Goal: Communication & Community: Share content

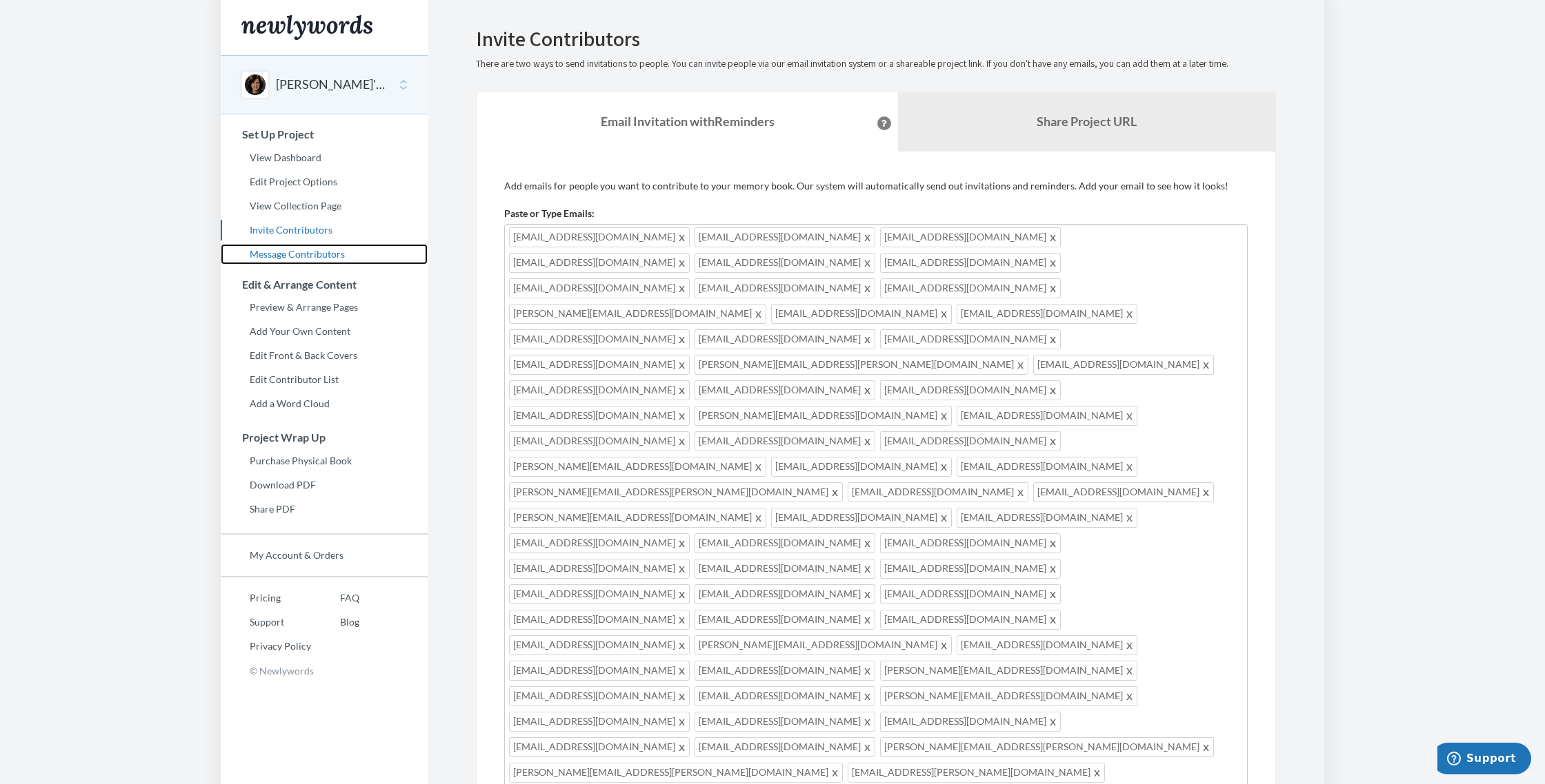
click at [285, 255] on link "Message Contributors" at bounding box center [324, 254] width 207 height 21
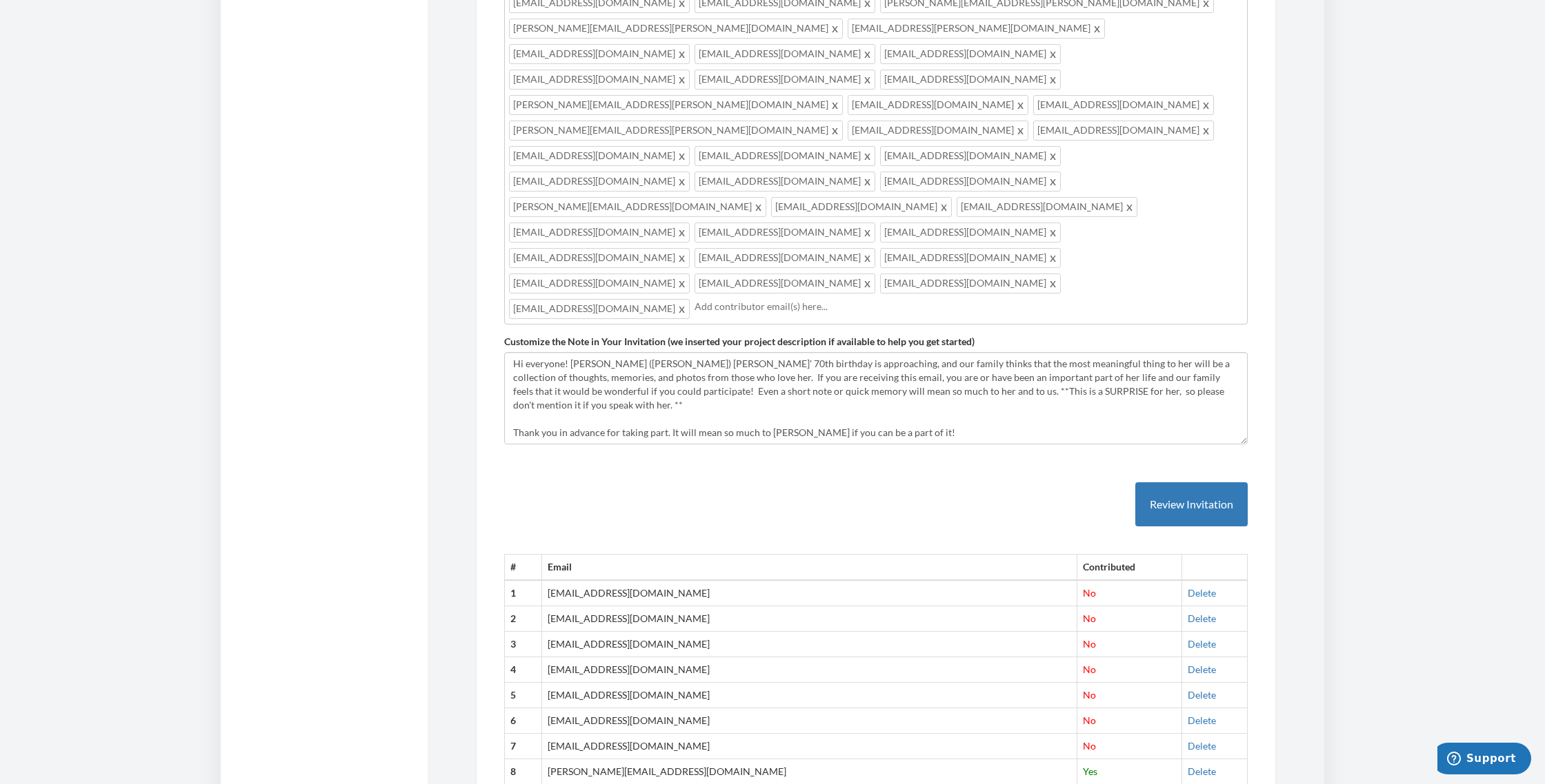
scroll to position [747, 0]
click at [1187, 686] on link "Delete" at bounding box center [1201, 692] width 28 height 12
click at [1187, 584] on link "Delete" at bounding box center [1201, 590] width 28 height 12
click at [1187, 636] on link "Delete" at bounding box center [1201, 641] width 28 height 12
click at [1187, 661] on link "Delete" at bounding box center [1201, 666] width 28 height 12
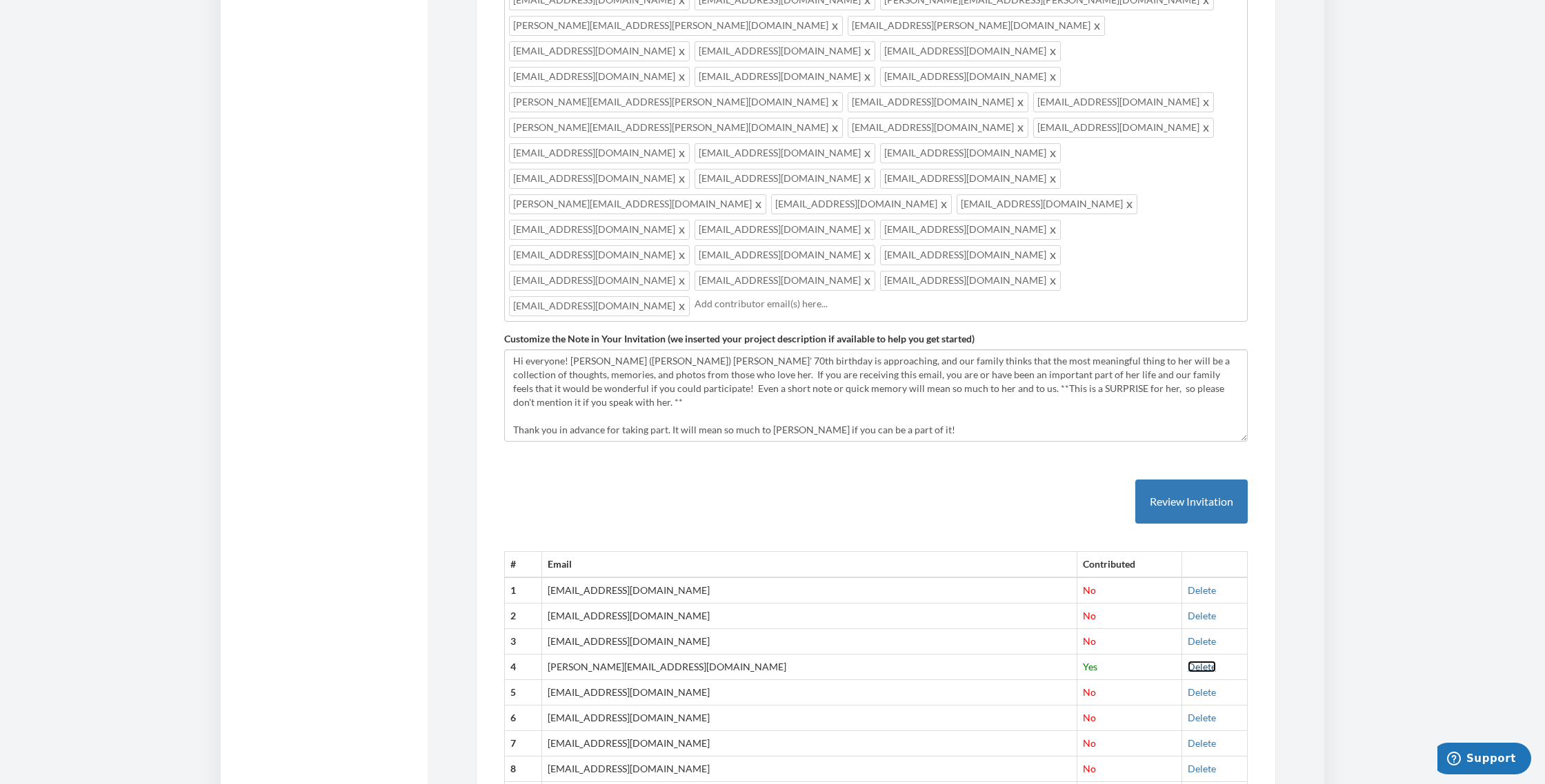
click at [1187, 661] on link "Delete" at bounding box center [1201, 666] width 28 height 12
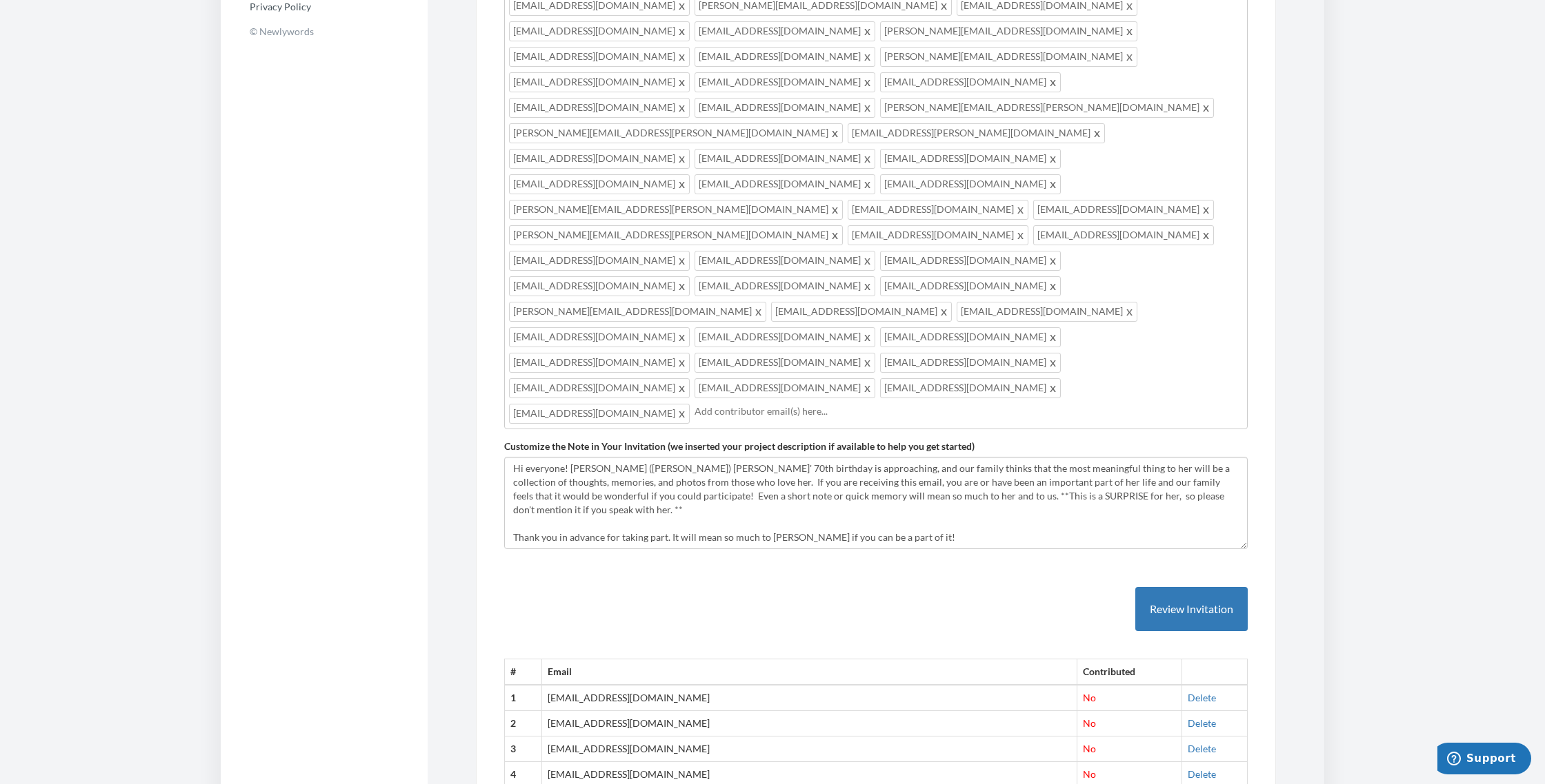
scroll to position [639, 0]
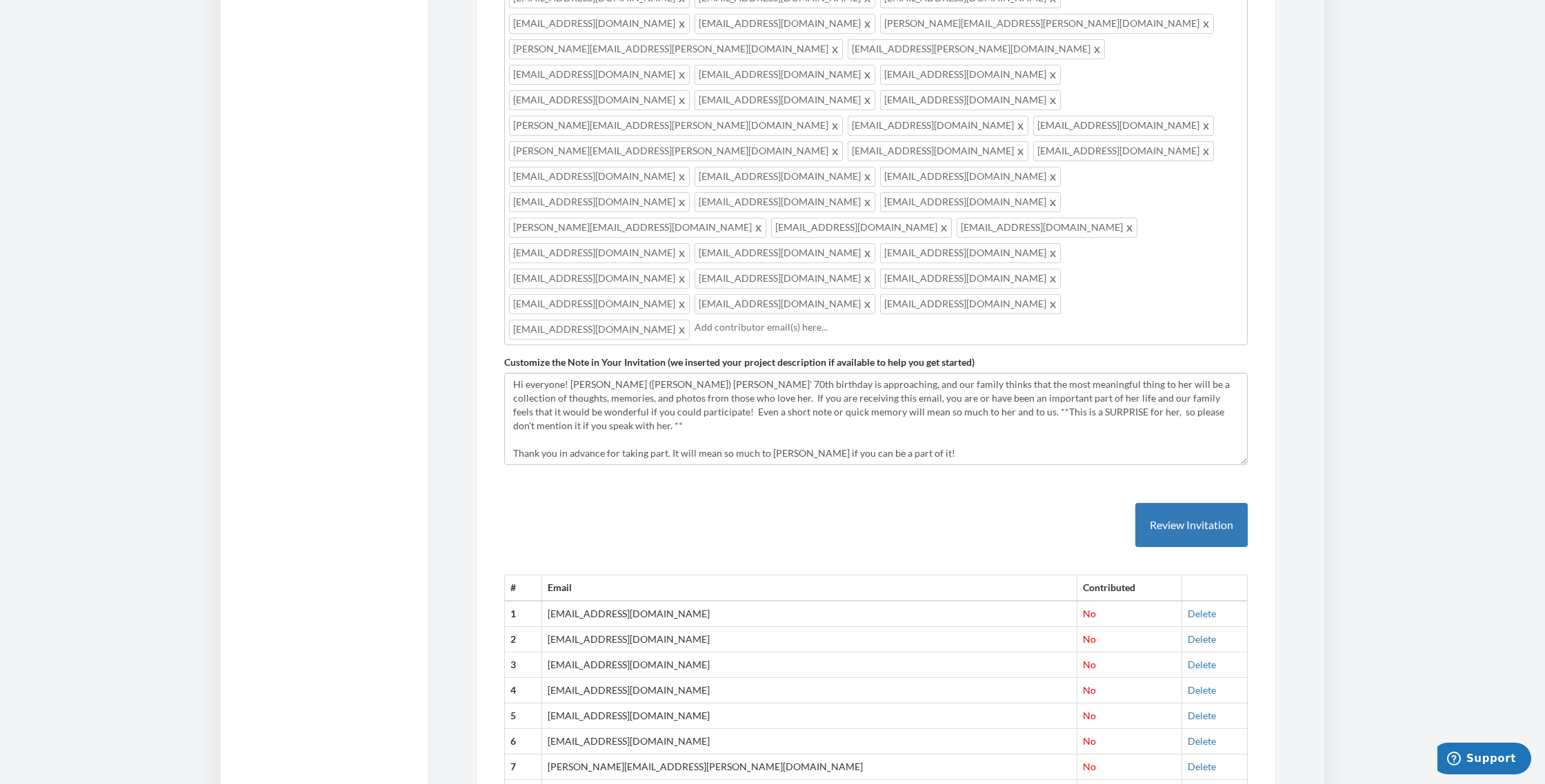
scroll to position [731, 0]
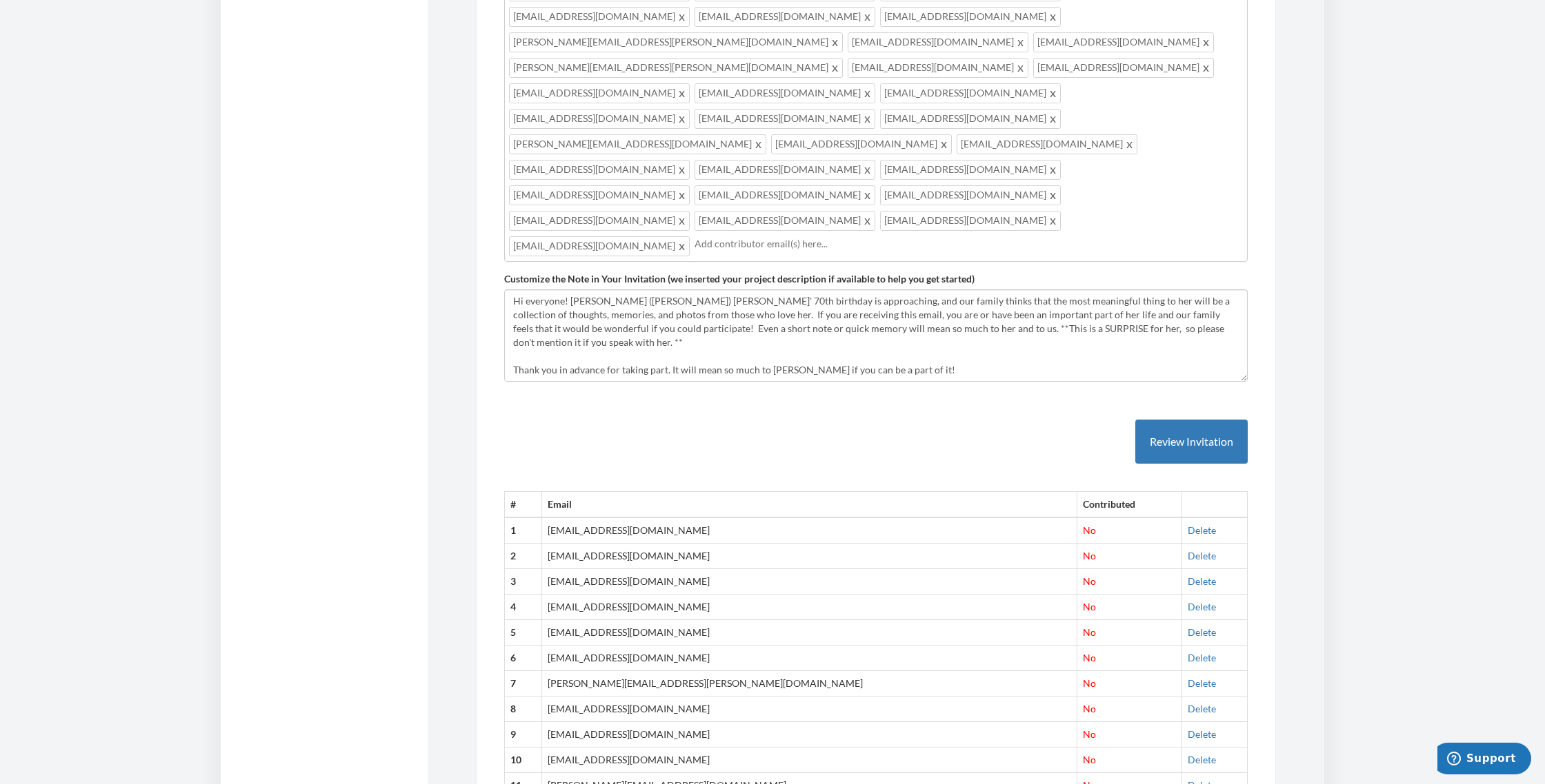
scroll to position [810, 0]
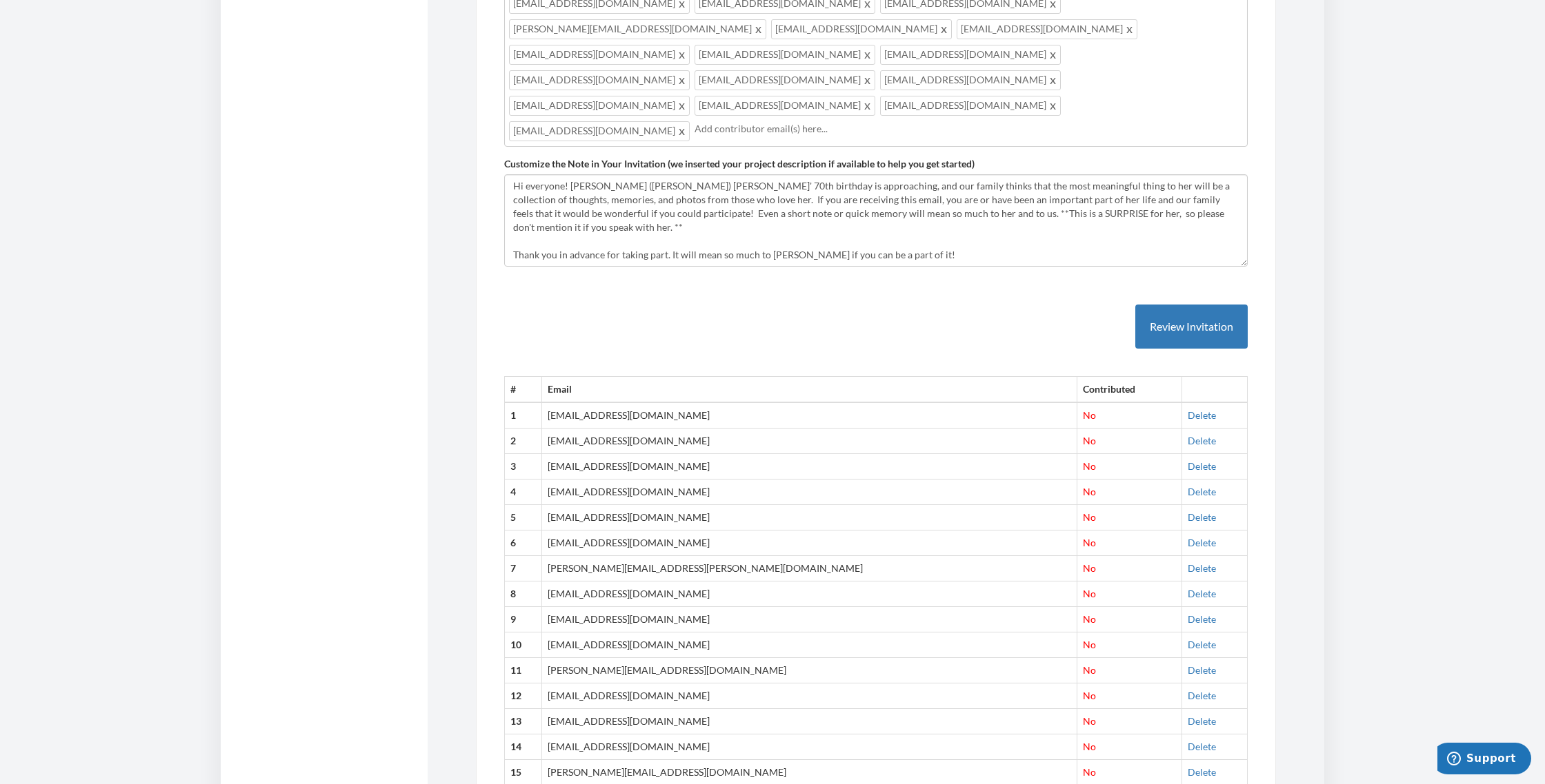
scroll to position [924, 0]
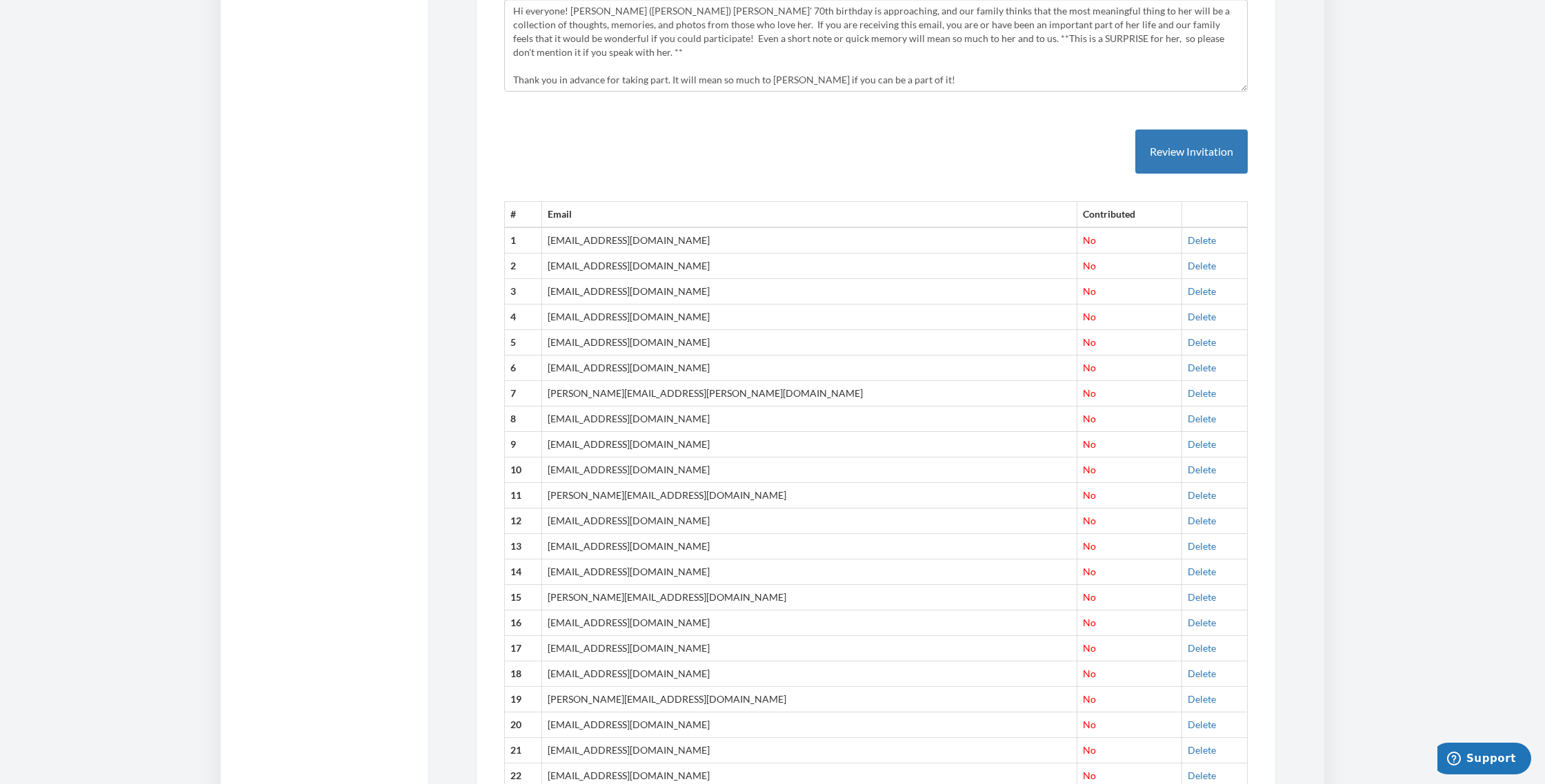
scroll to position [1118, 0]
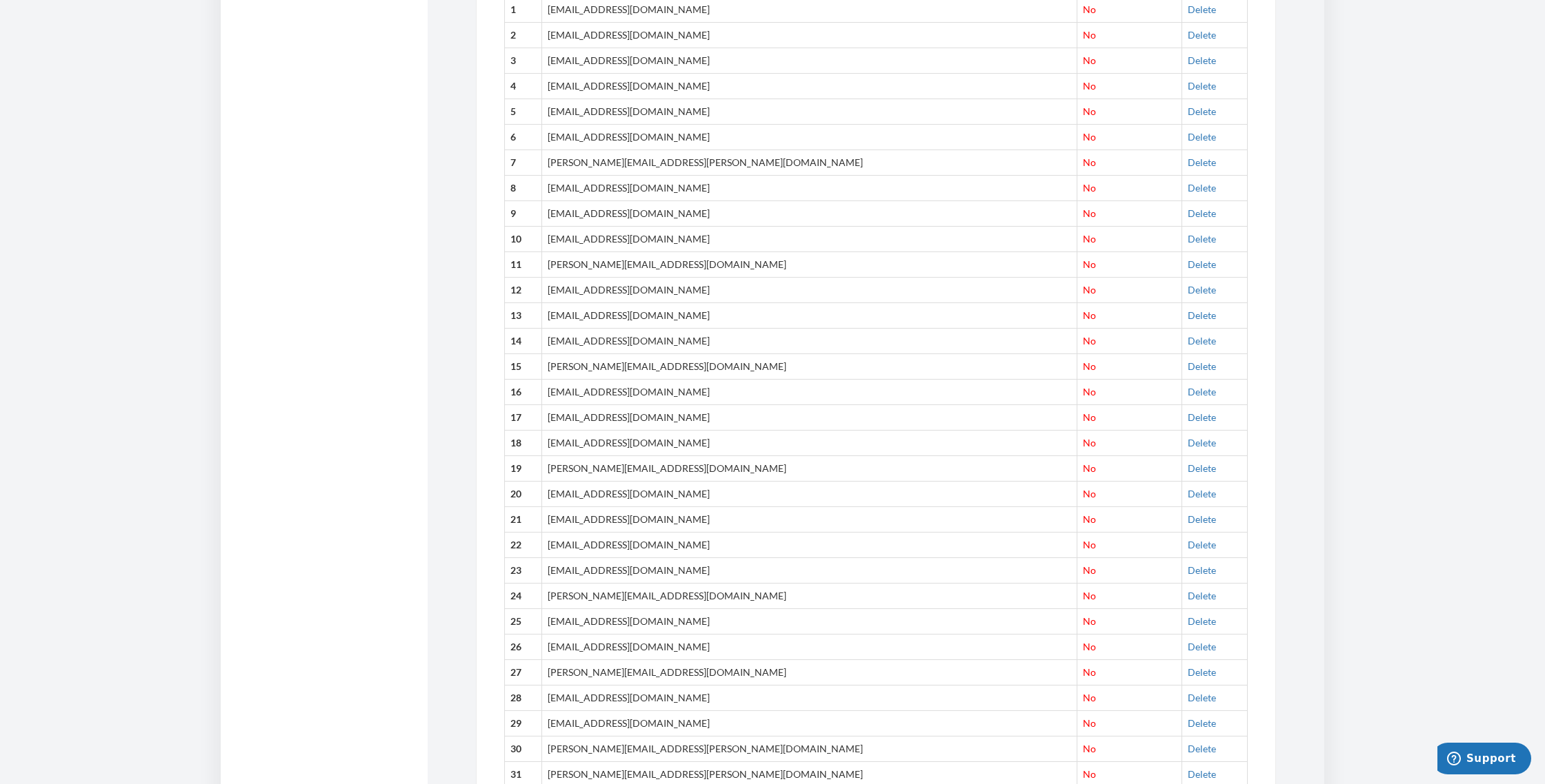
scroll to position [1330, 0]
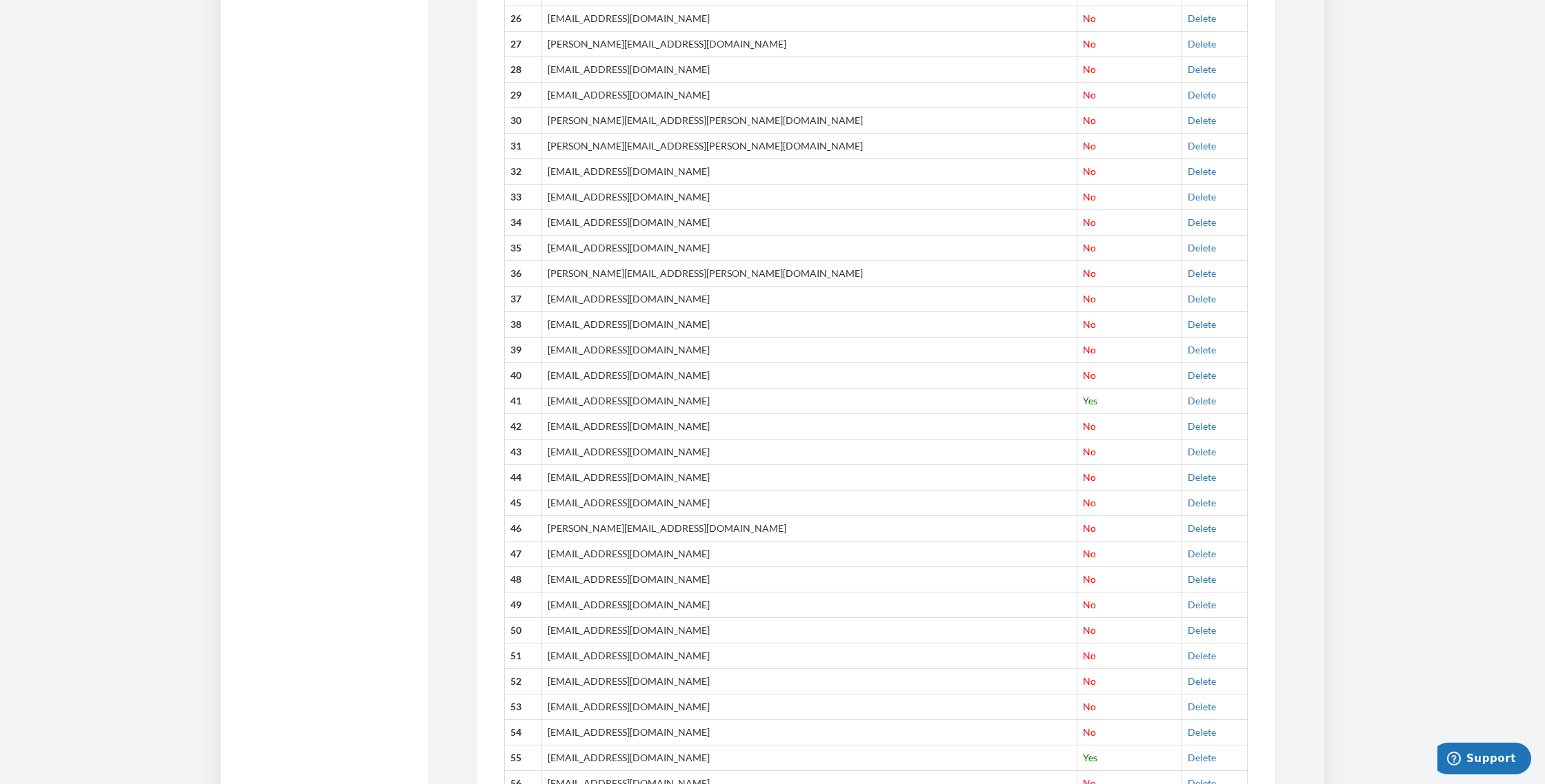
scroll to position [1958, 0]
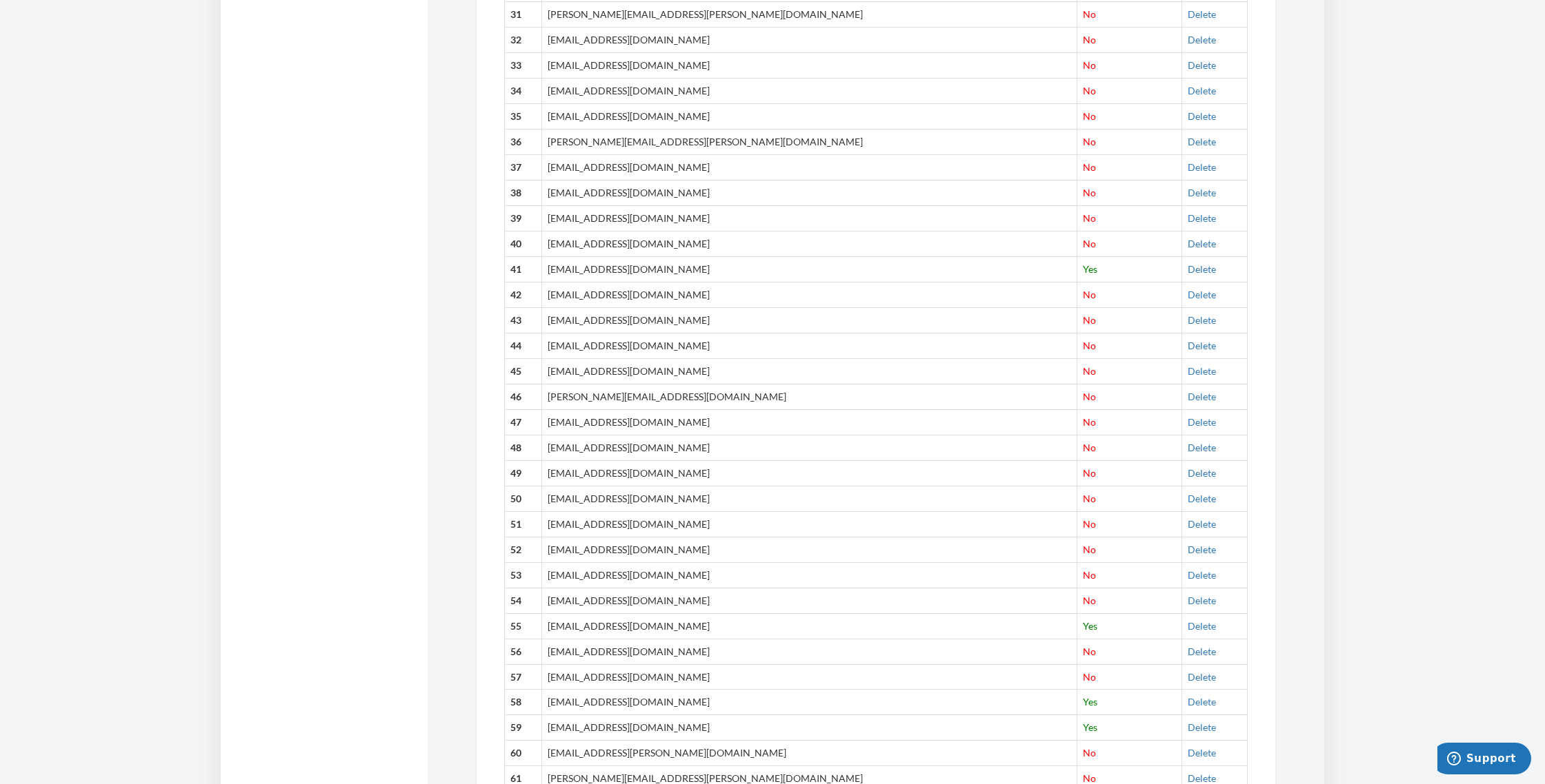
scroll to position [2148, 0]
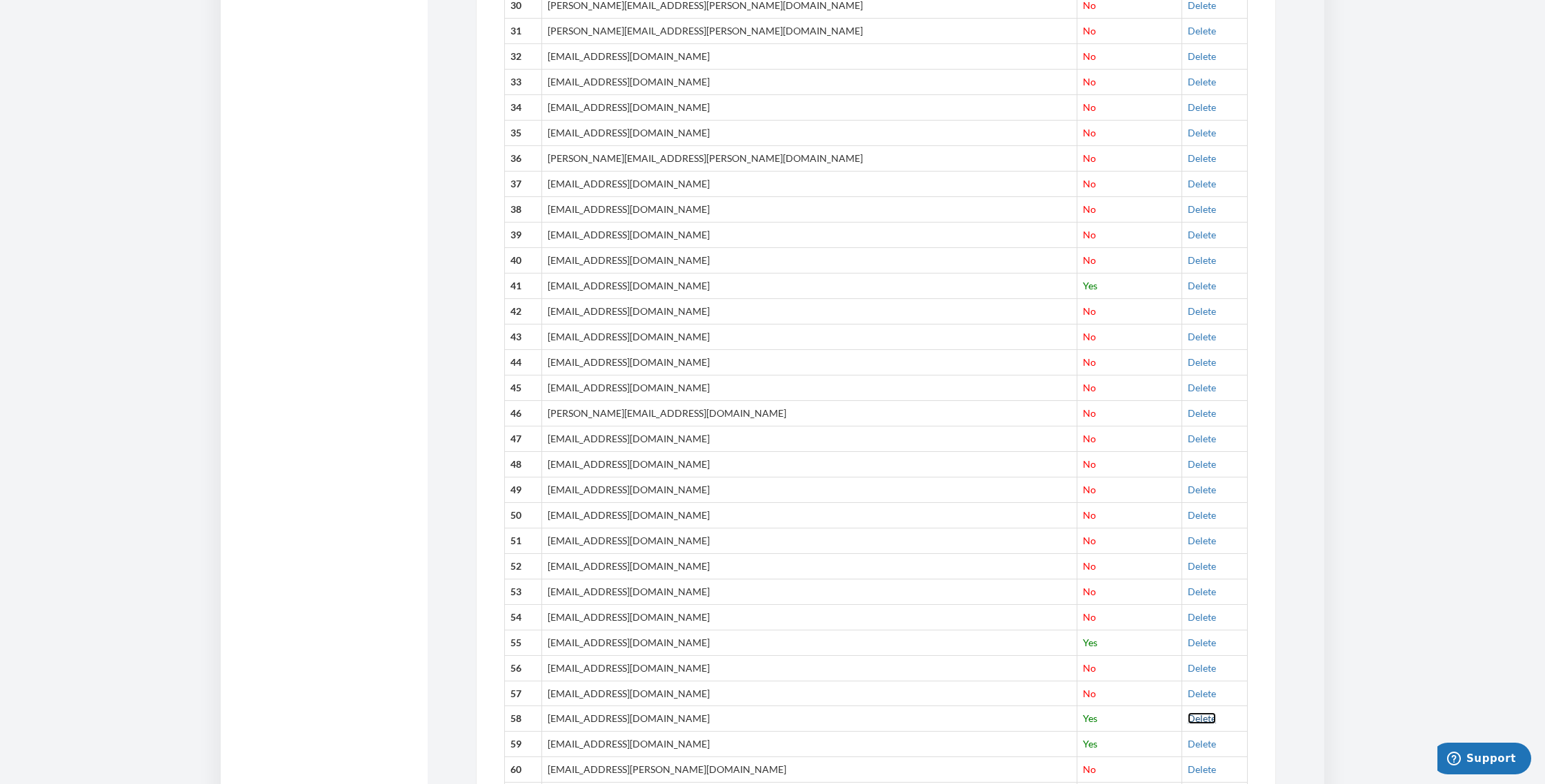
click at [1187, 713] on link "Delete" at bounding box center [1201, 718] width 28 height 12
click at [1187, 738] on link "Delete" at bounding box center [1201, 743] width 28 height 12
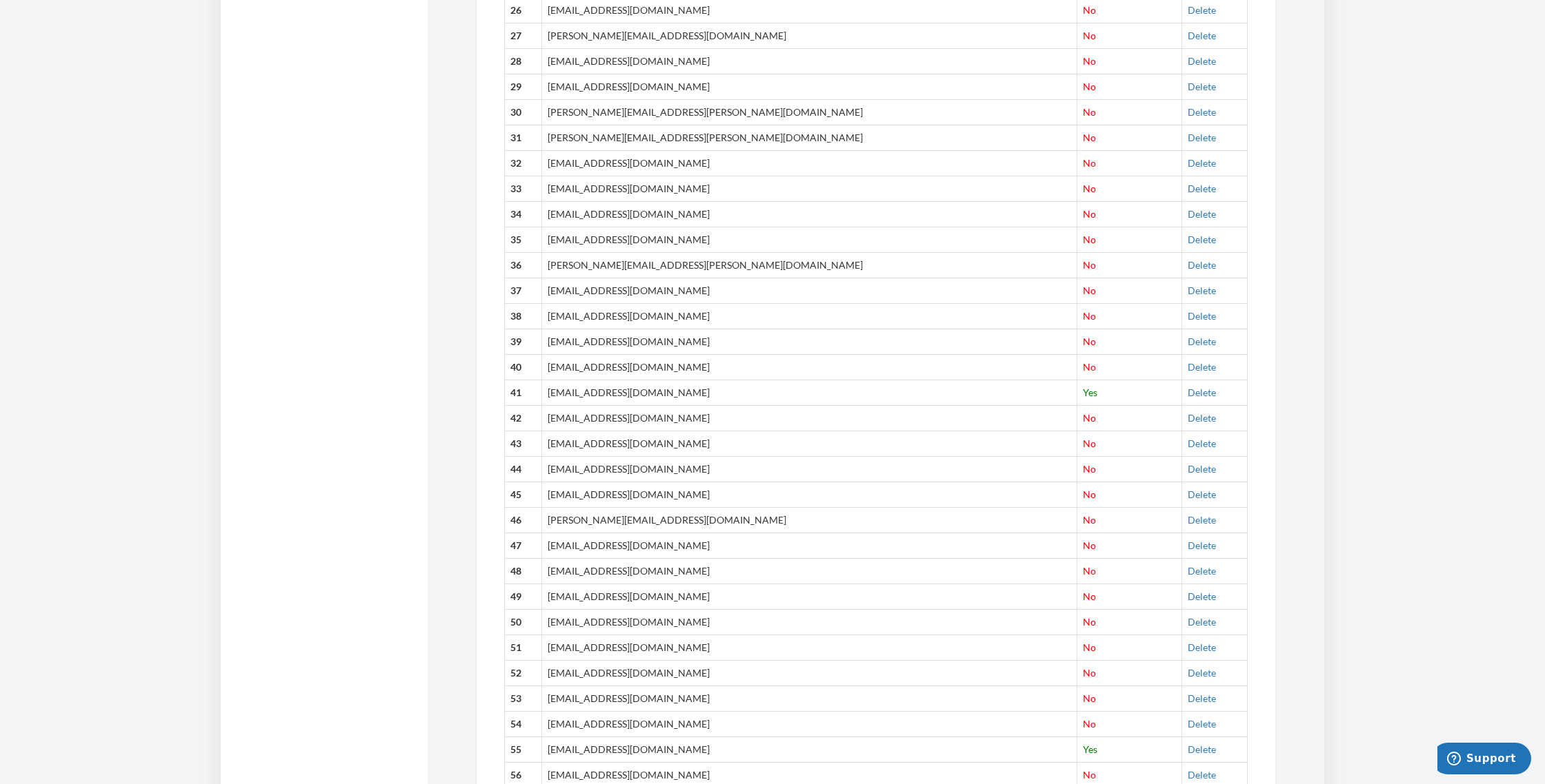
scroll to position [1965, 0]
click at [1187, 770] on link "Delete" at bounding box center [1201, 776] width 28 height 12
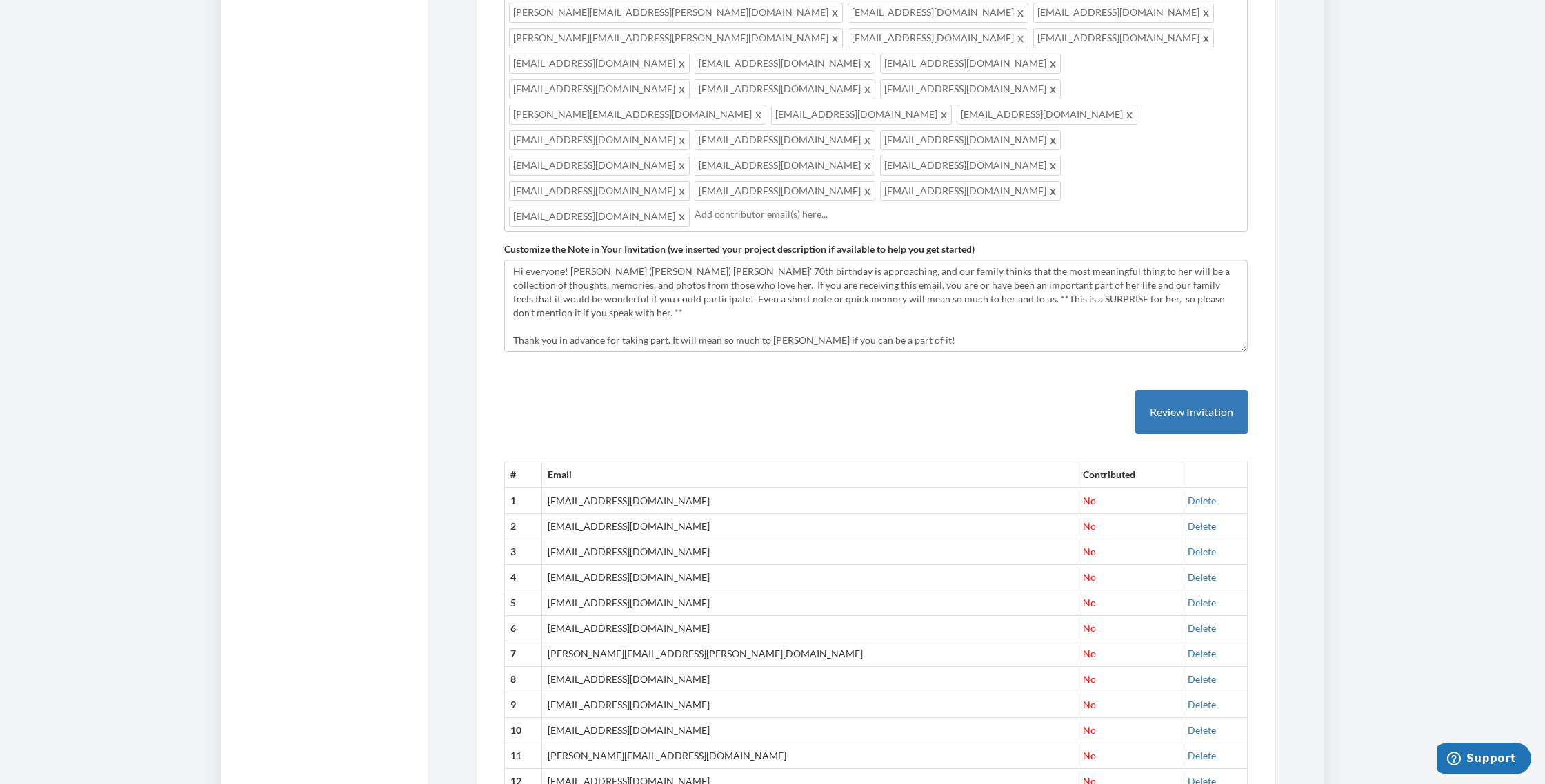
scroll to position [838, 0]
click at [1187, 646] on link "Delete" at bounding box center [1201, 652] width 28 height 12
click at [1187, 697] on link "Delete" at bounding box center [1201, 703] width 28 height 12
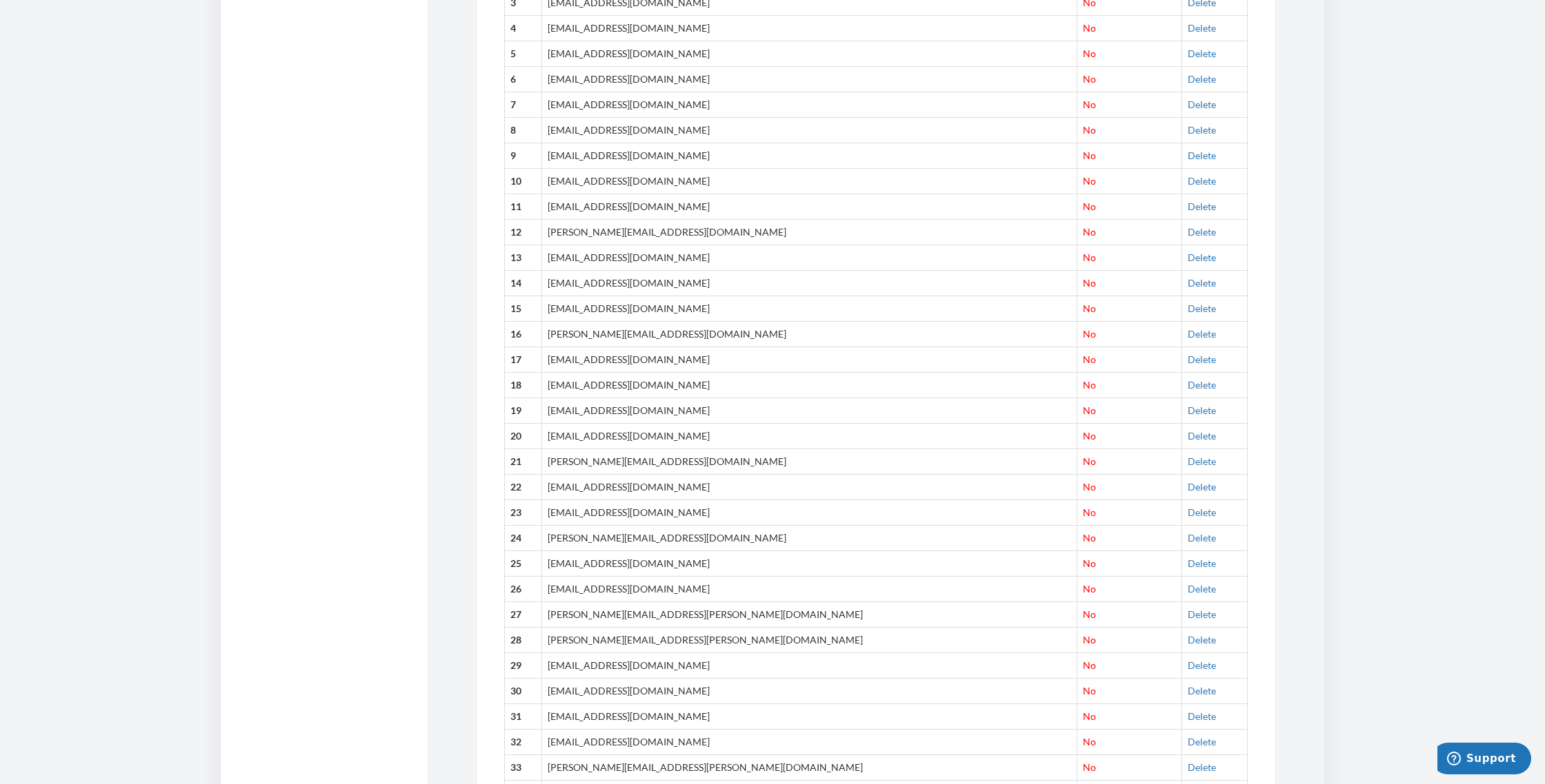
scroll to position [1387, 0]
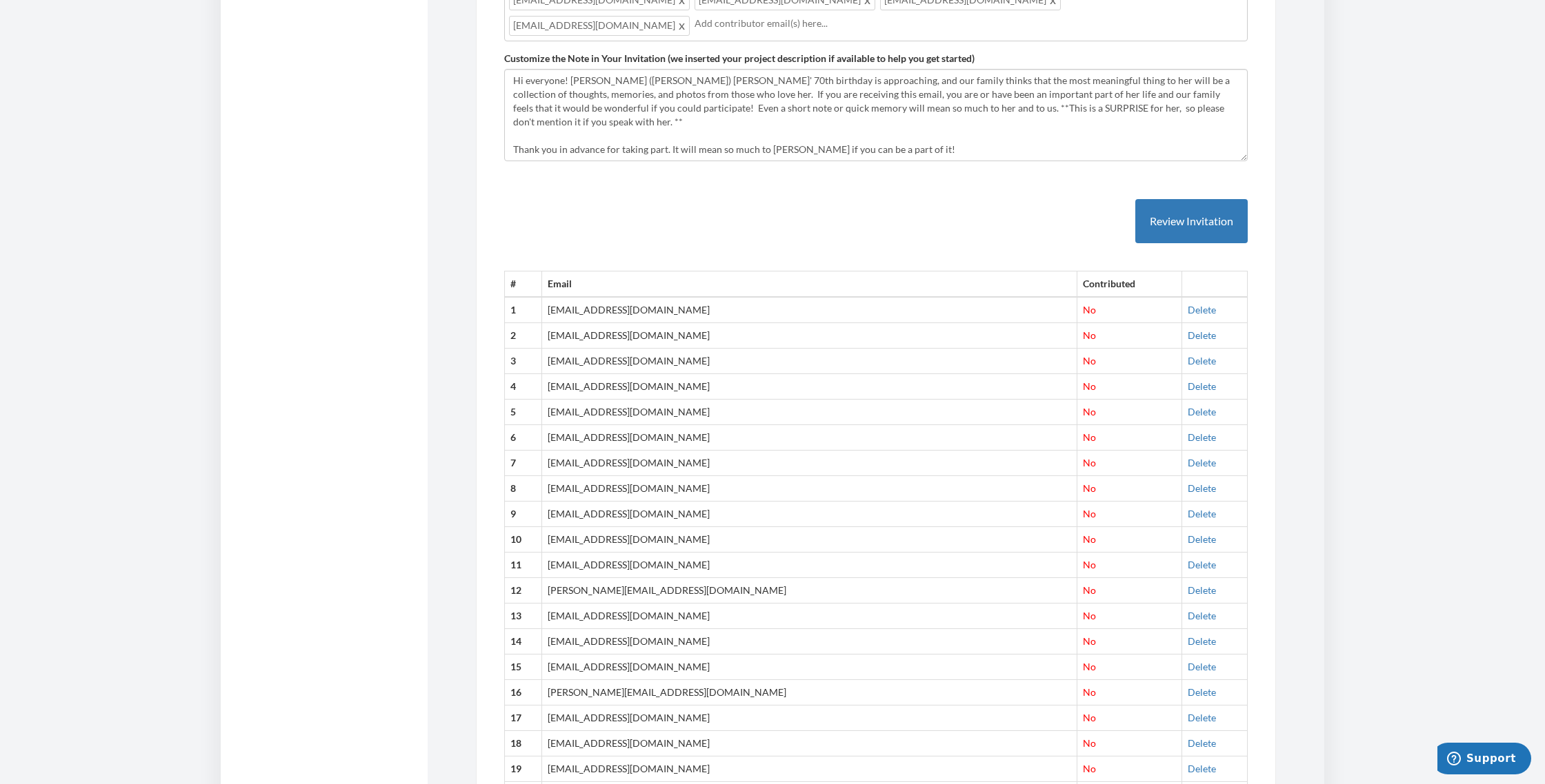
scroll to position [1028, 0]
click at [1187, 784] on link "Delete" at bounding box center [1201, 793] width 28 height 12
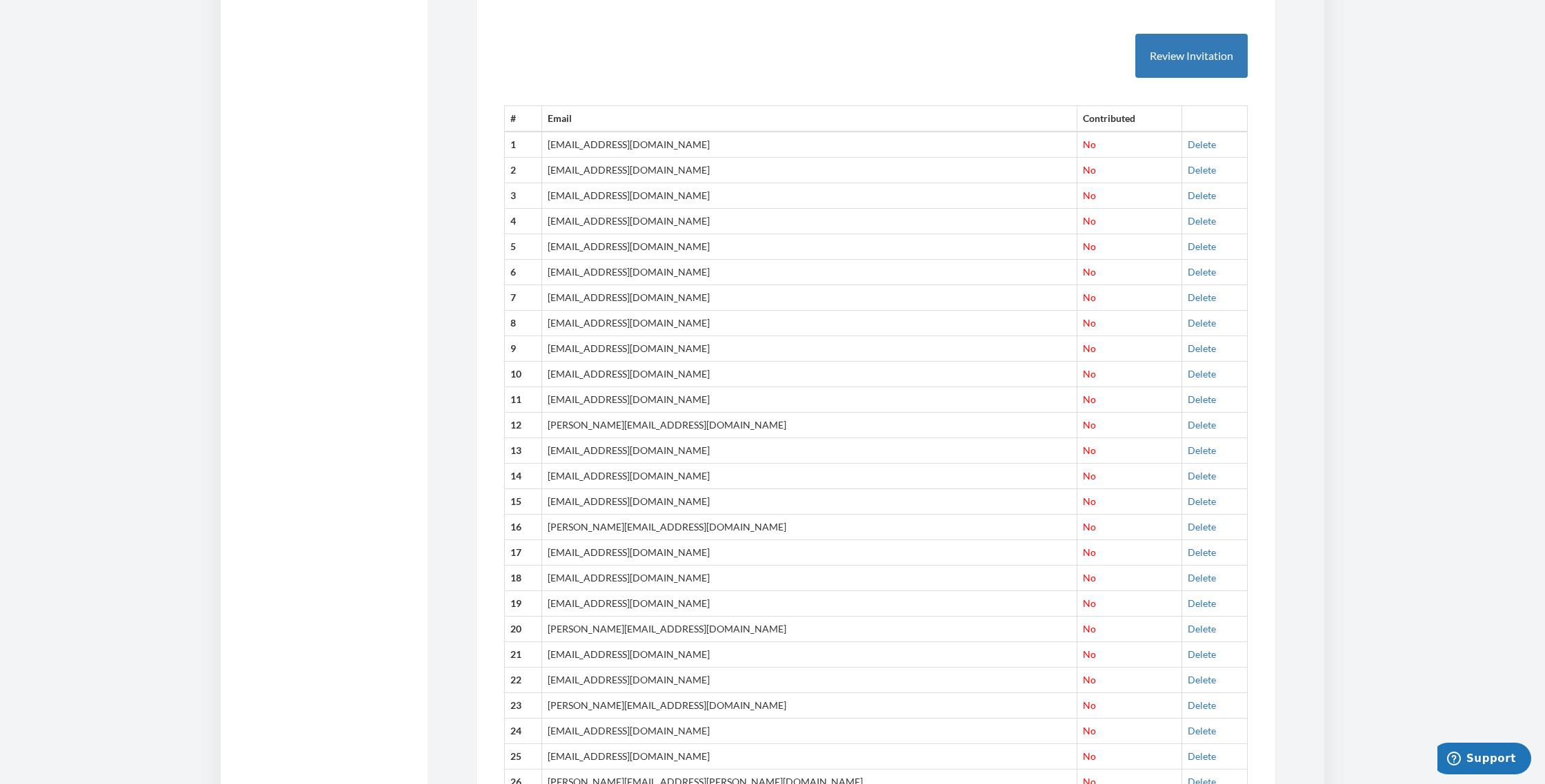
scroll to position [1191, 0]
click at [1187, 701] on link "Delete" at bounding box center [1201, 706] width 28 height 12
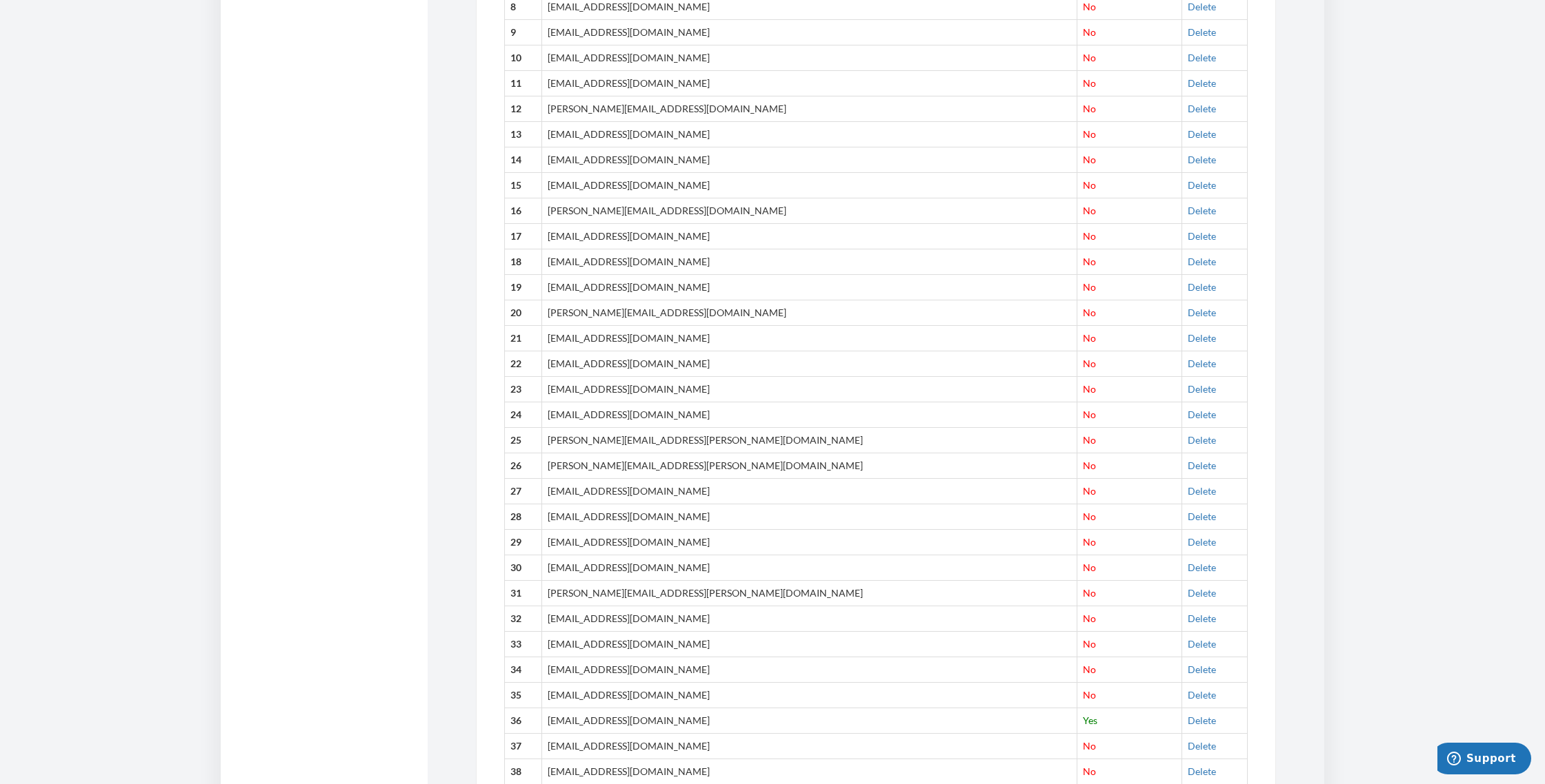
scroll to position [1504, 0]
click at [1187, 720] on link "Delete" at bounding box center [1201, 726] width 28 height 12
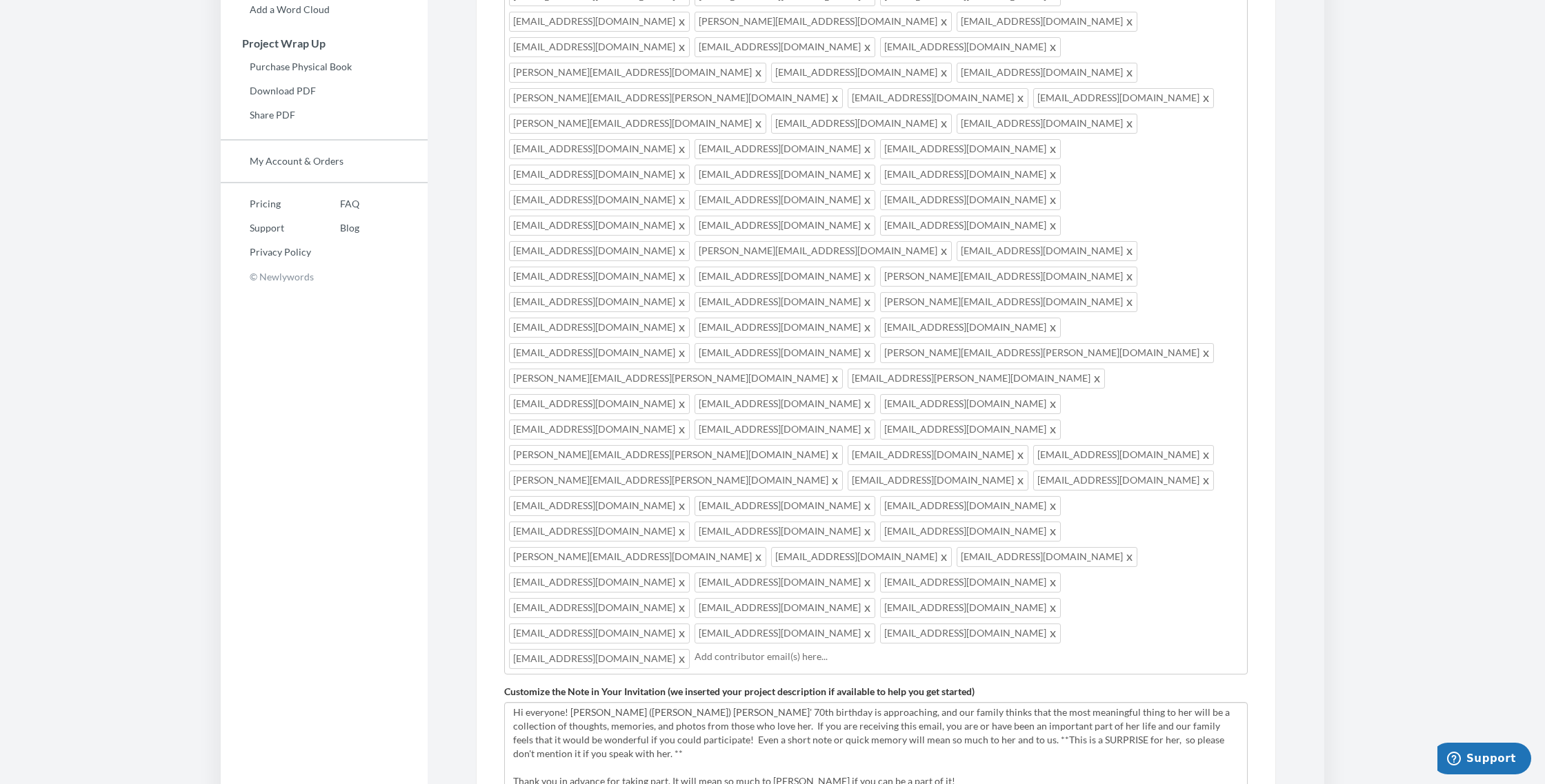
scroll to position [0, 0]
click at [514, 703] on textarea "Hi everyone! [PERSON_NAME] ([PERSON_NAME]) [PERSON_NAME]' 70th birthday is appr…" at bounding box center [875, 749] width 744 height 92
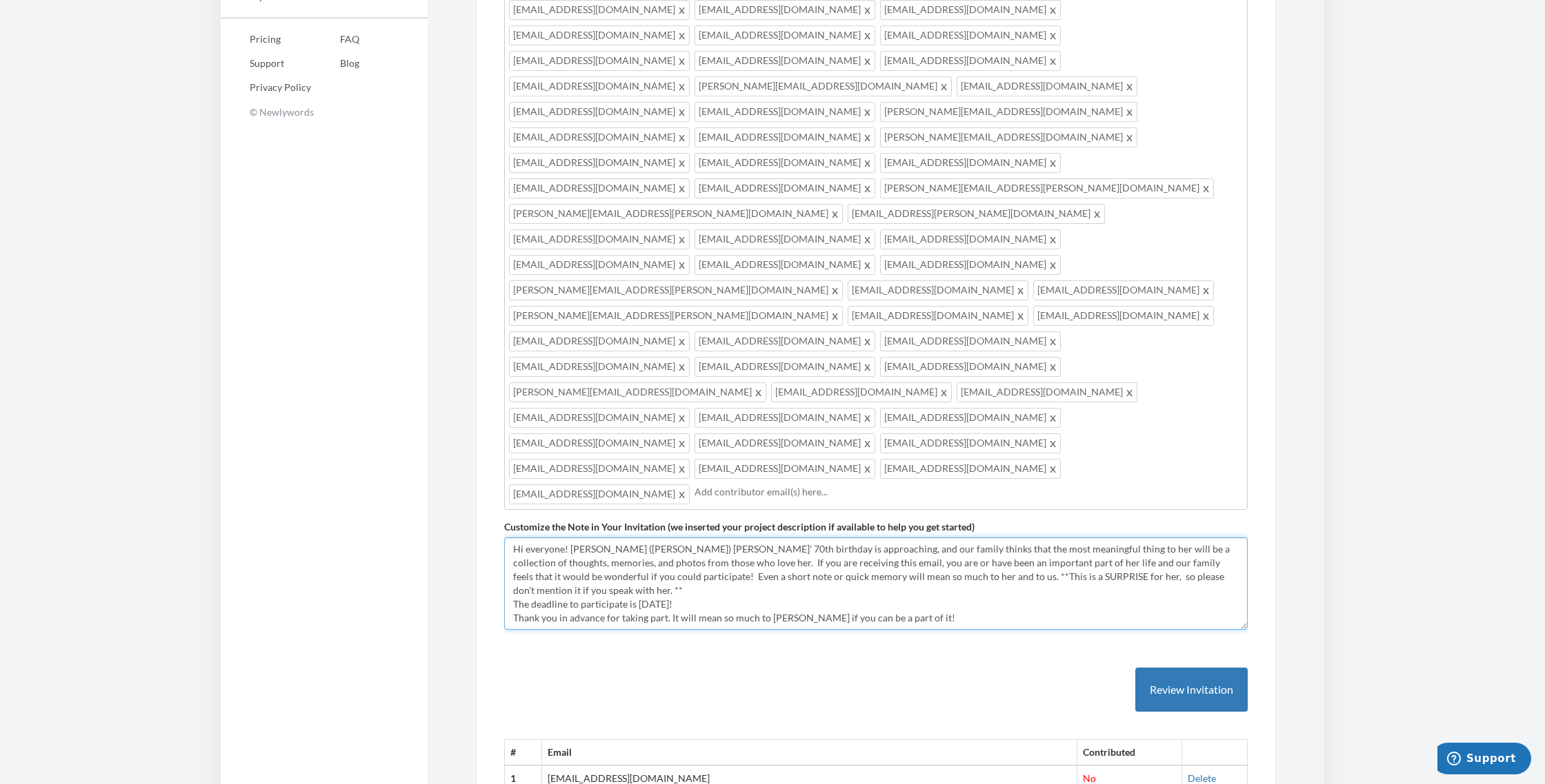
scroll to position [563, 0]
type textarea "Hi everyone! Joan (Togut) Kalmans' 70th birthday is approaching, and our family…"
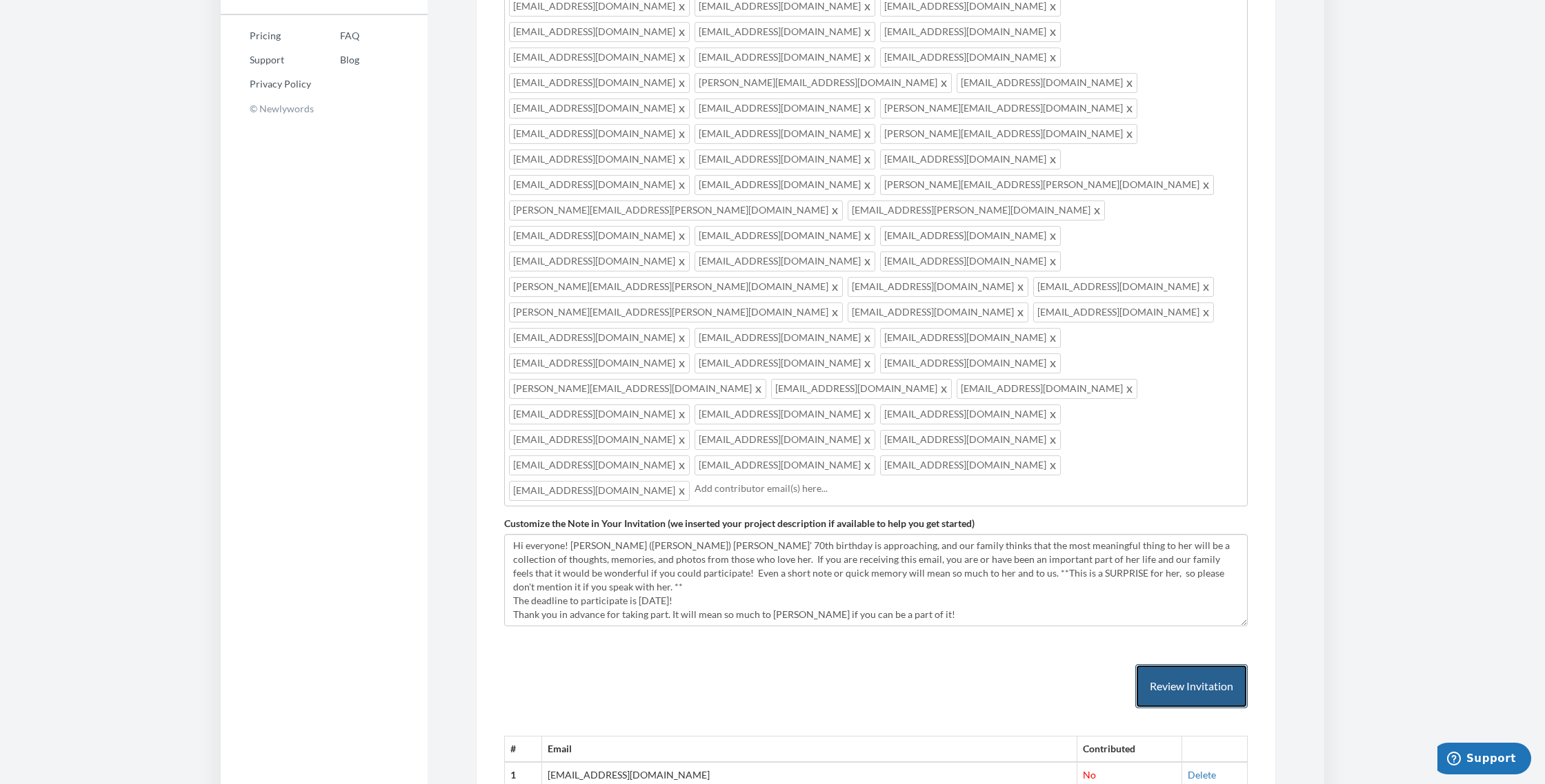
click at [1187, 664] on button "Review Invitation" at bounding box center [1191, 686] width 112 height 45
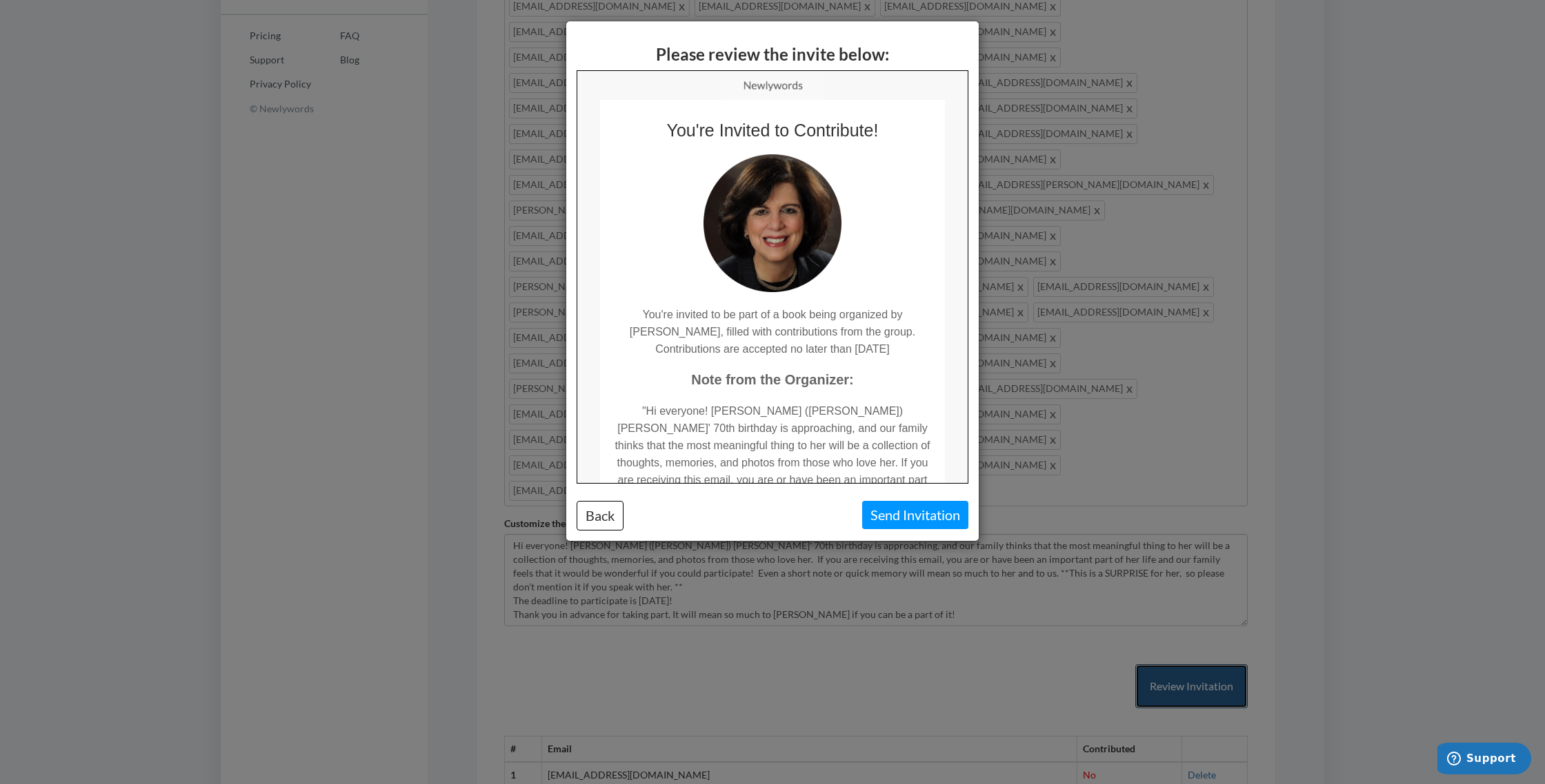
scroll to position [0, 0]
click at [921, 513] on button "Send Invitation" at bounding box center [915, 515] width 106 height 28
